Goal: Transaction & Acquisition: Obtain resource

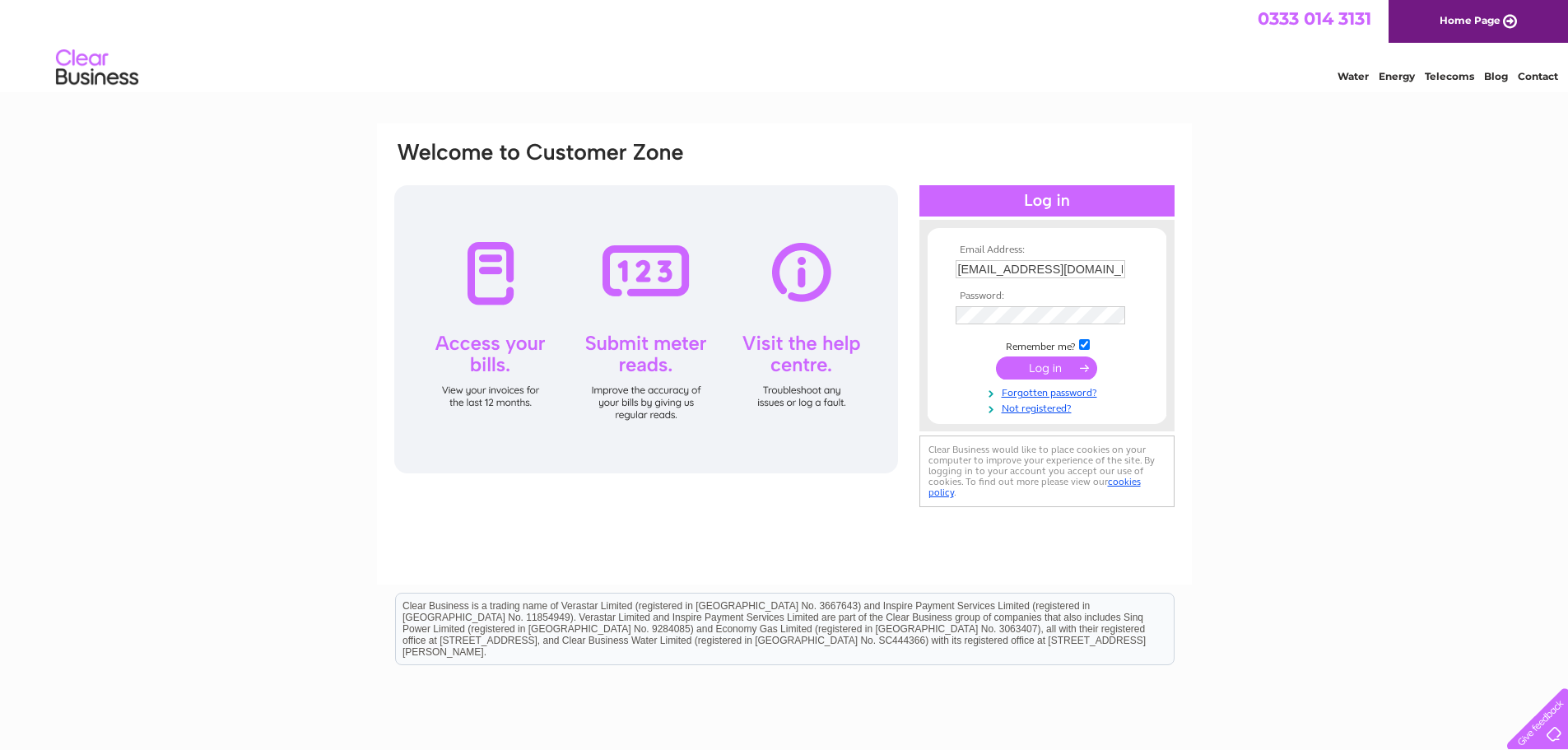
click at [1043, 368] on input "submit" at bounding box center [1046, 367] width 101 height 23
click at [1047, 364] on input "submit" at bounding box center [1046, 367] width 101 height 23
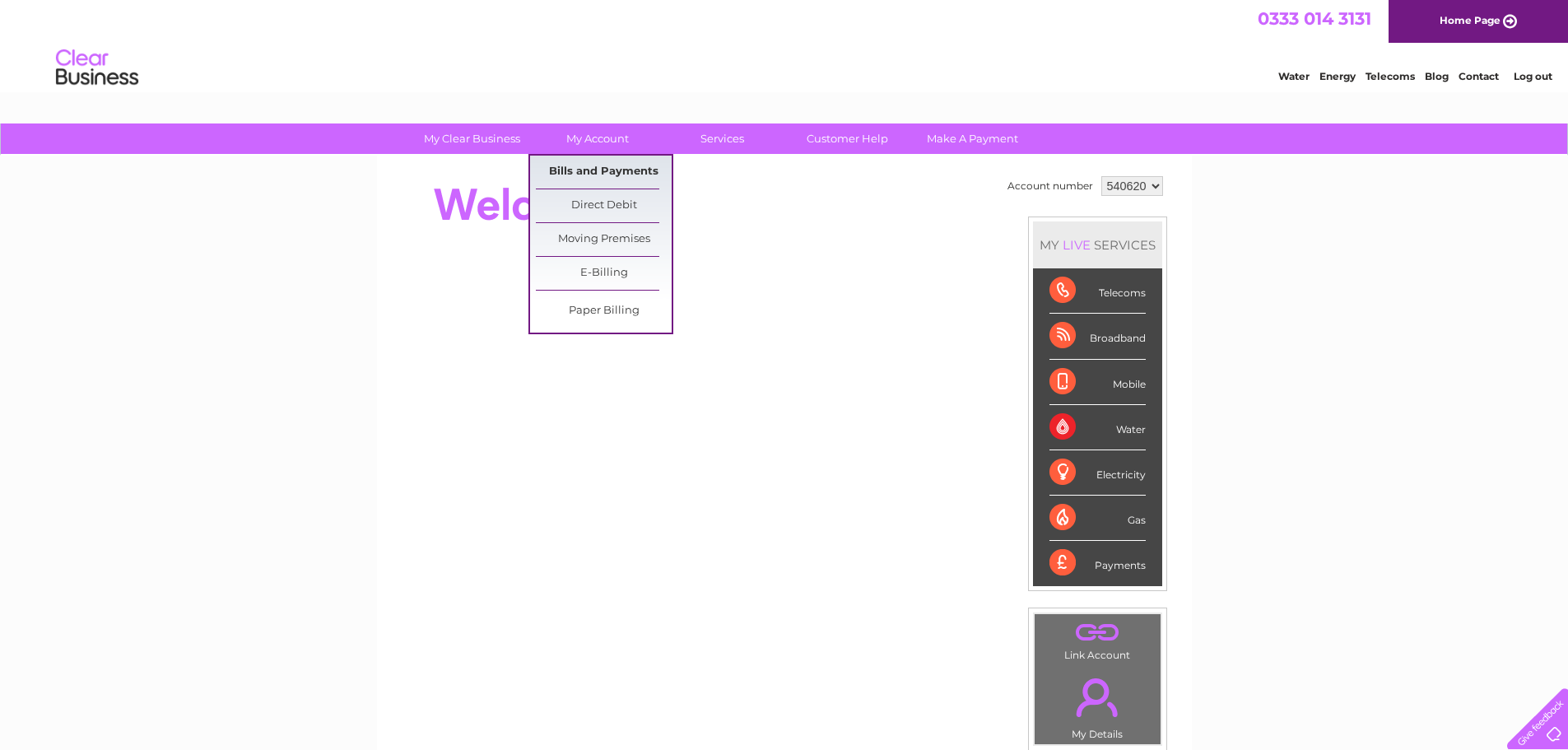
click at [595, 172] on link "Bills and Payments" at bounding box center [604, 172] width 135 height 33
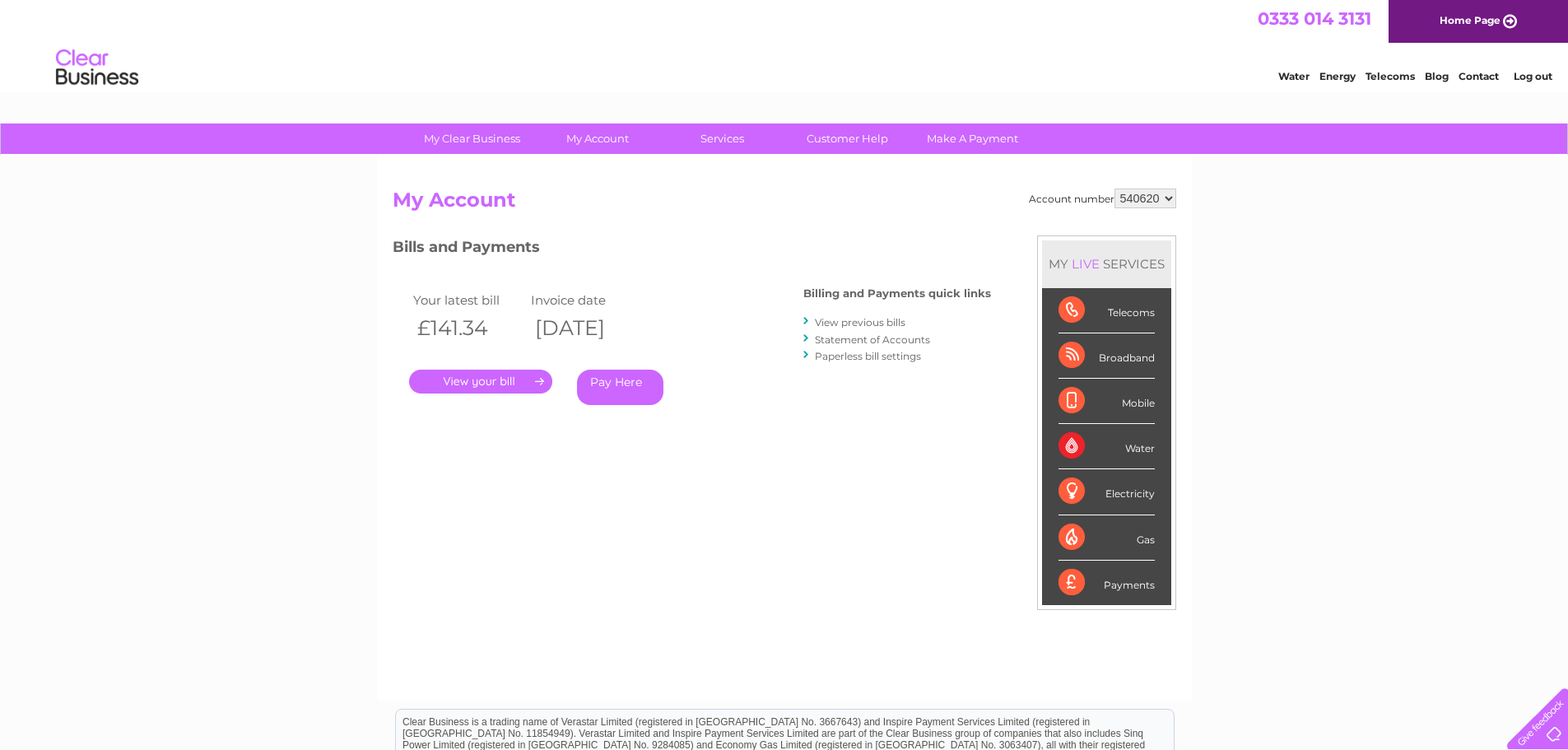
click at [492, 378] on link "." at bounding box center [481, 381] width 143 height 24
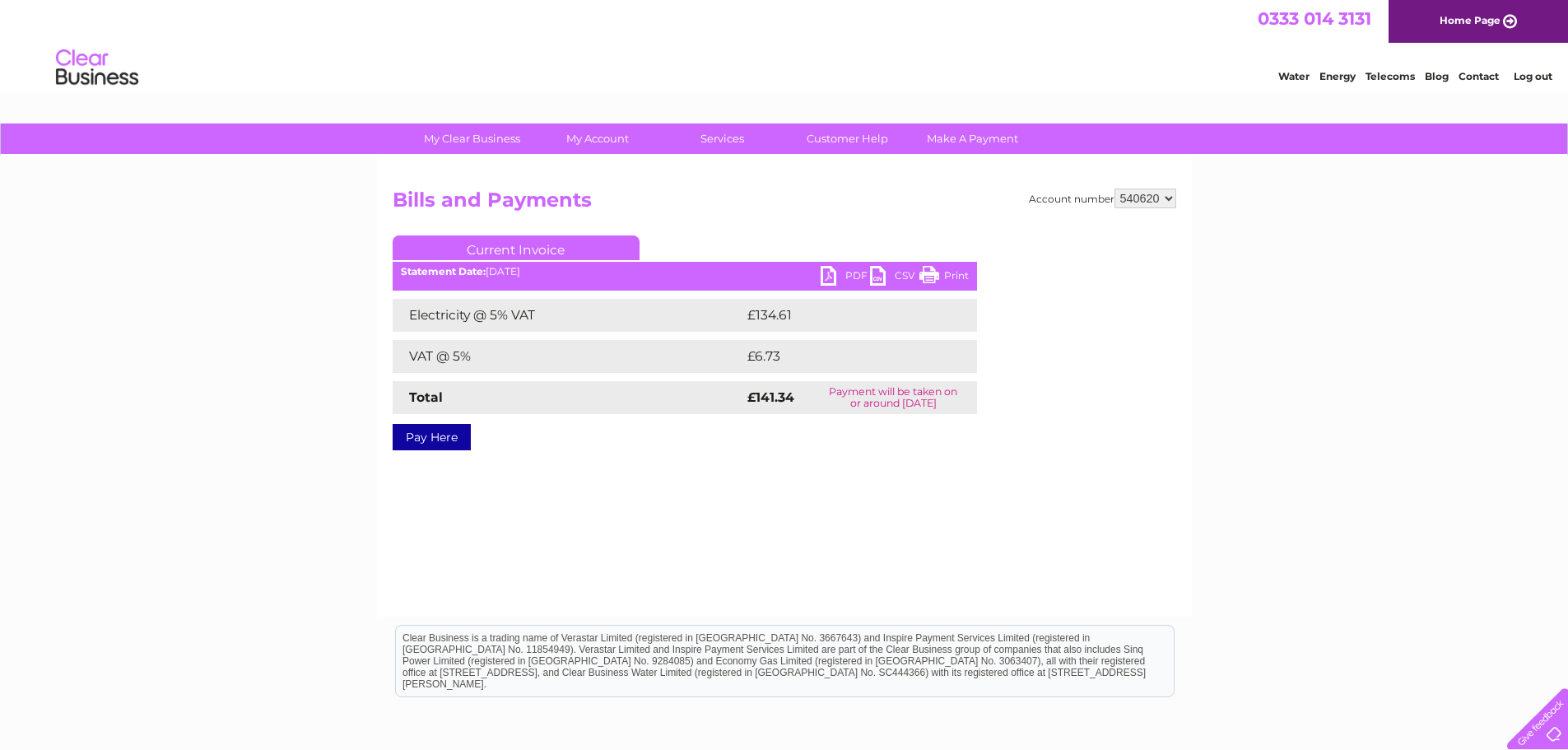
click at [852, 271] on link "PDF" at bounding box center [845, 278] width 49 height 24
click at [1527, 74] on link "Log out" at bounding box center [1533, 76] width 38 height 13
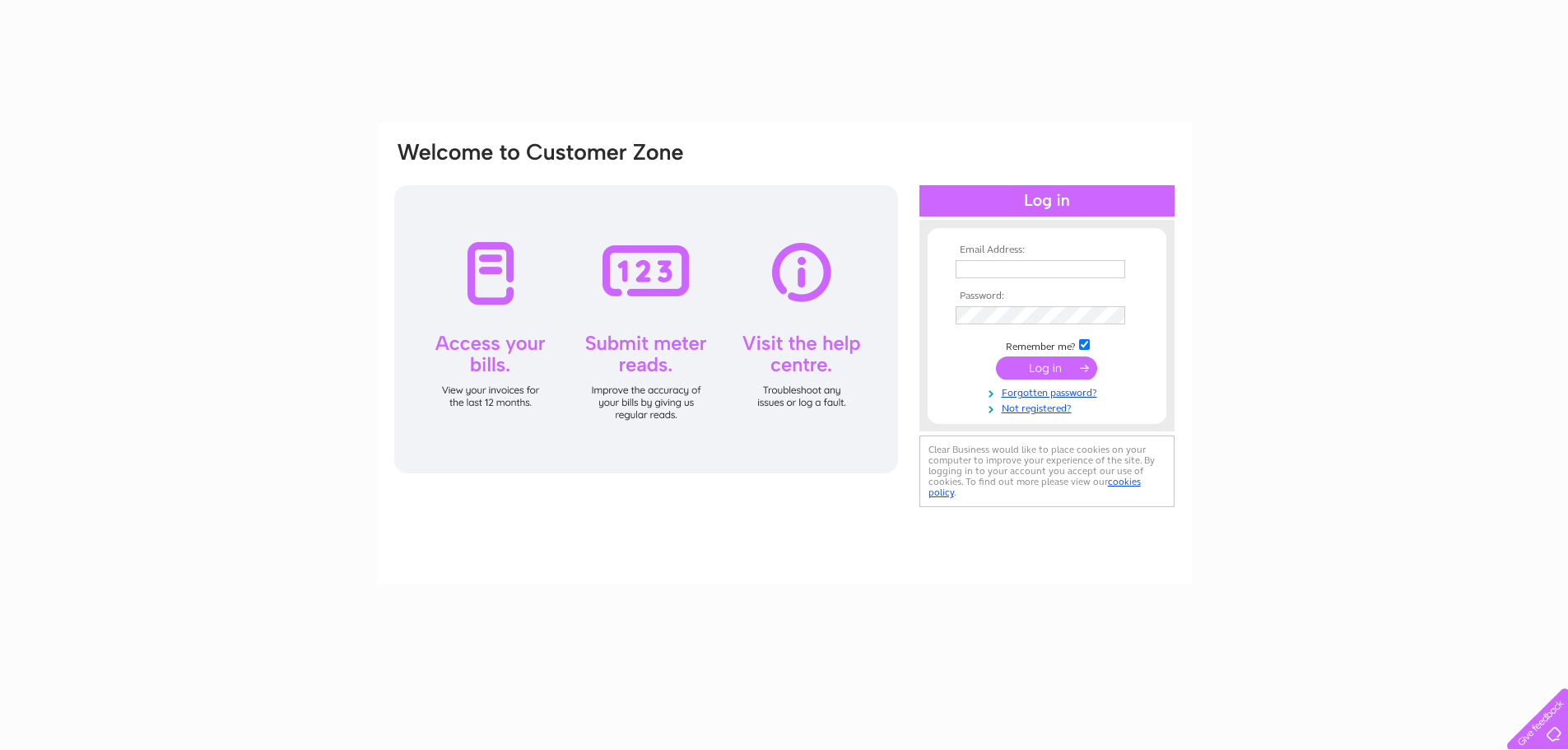
type input "[EMAIL_ADDRESS][DOMAIN_NAME]"
